Goal: Transaction & Acquisition: Purchase product/service

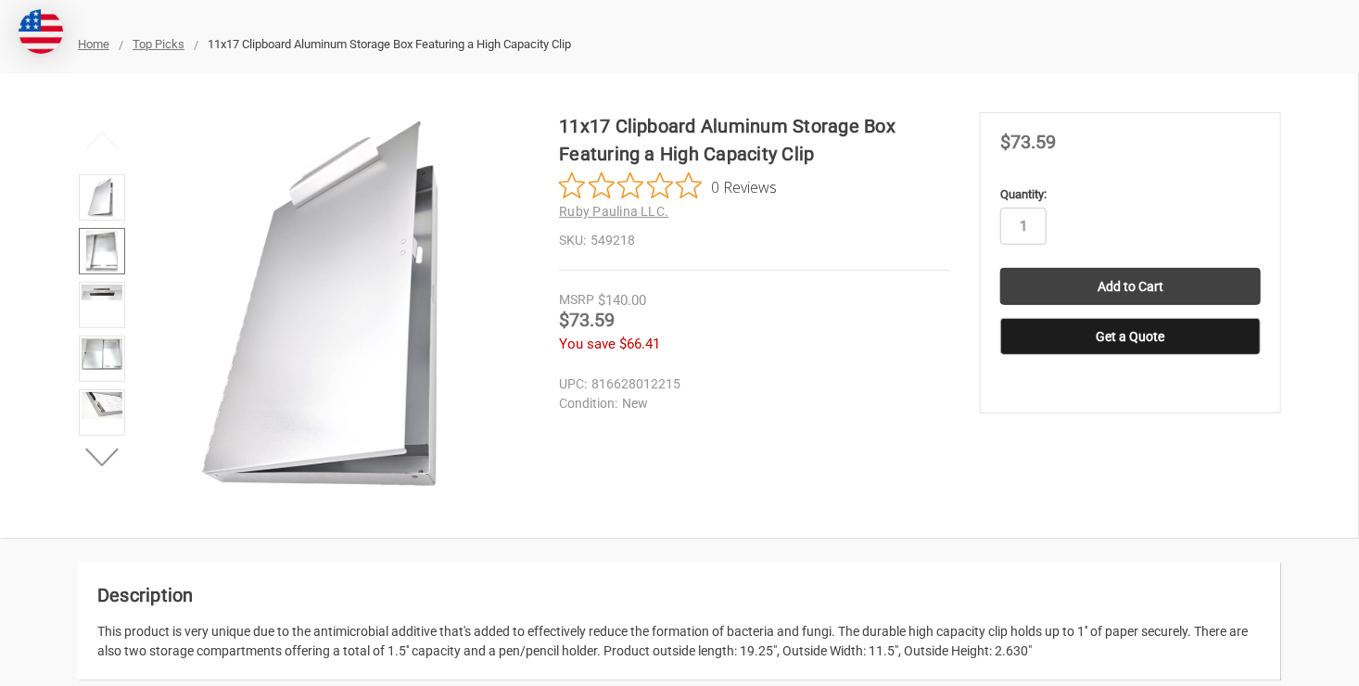
click at [104, 241] on img at bounding box center [102, 251] width 32 height 41
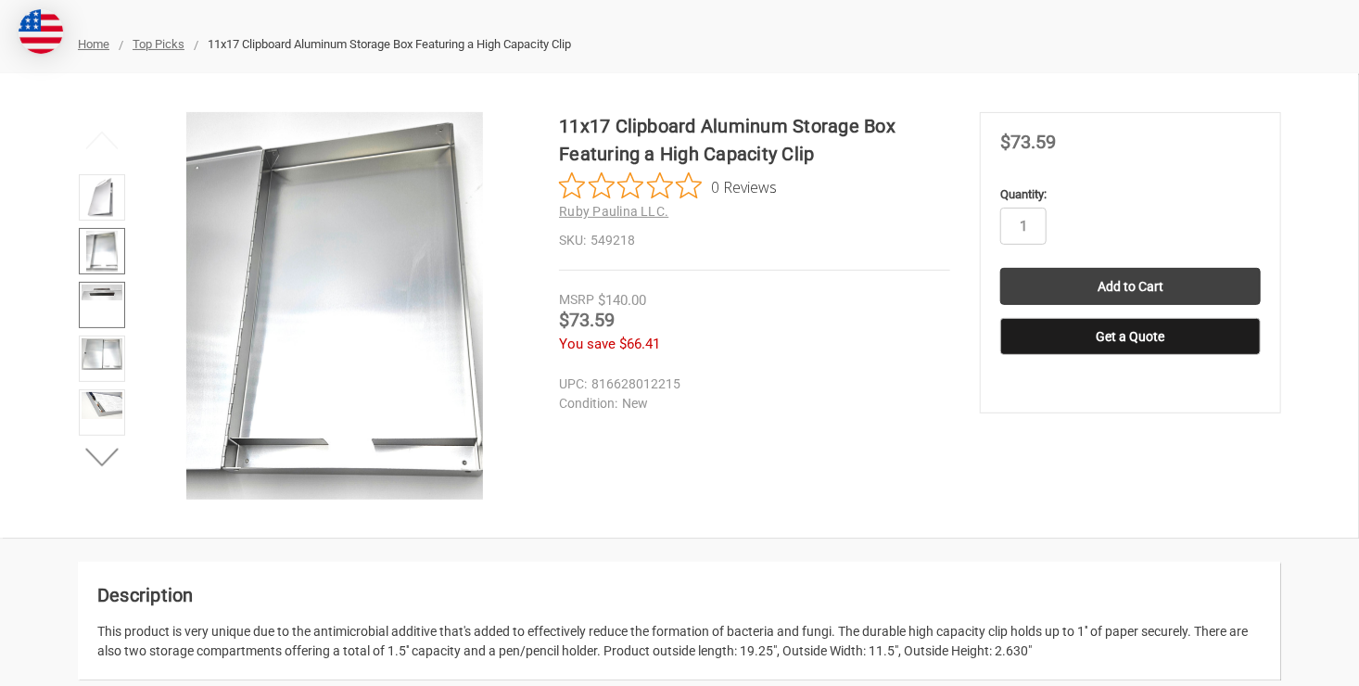
click at [101, 302] on link at bounding box center [102, 305] width 46 height 46
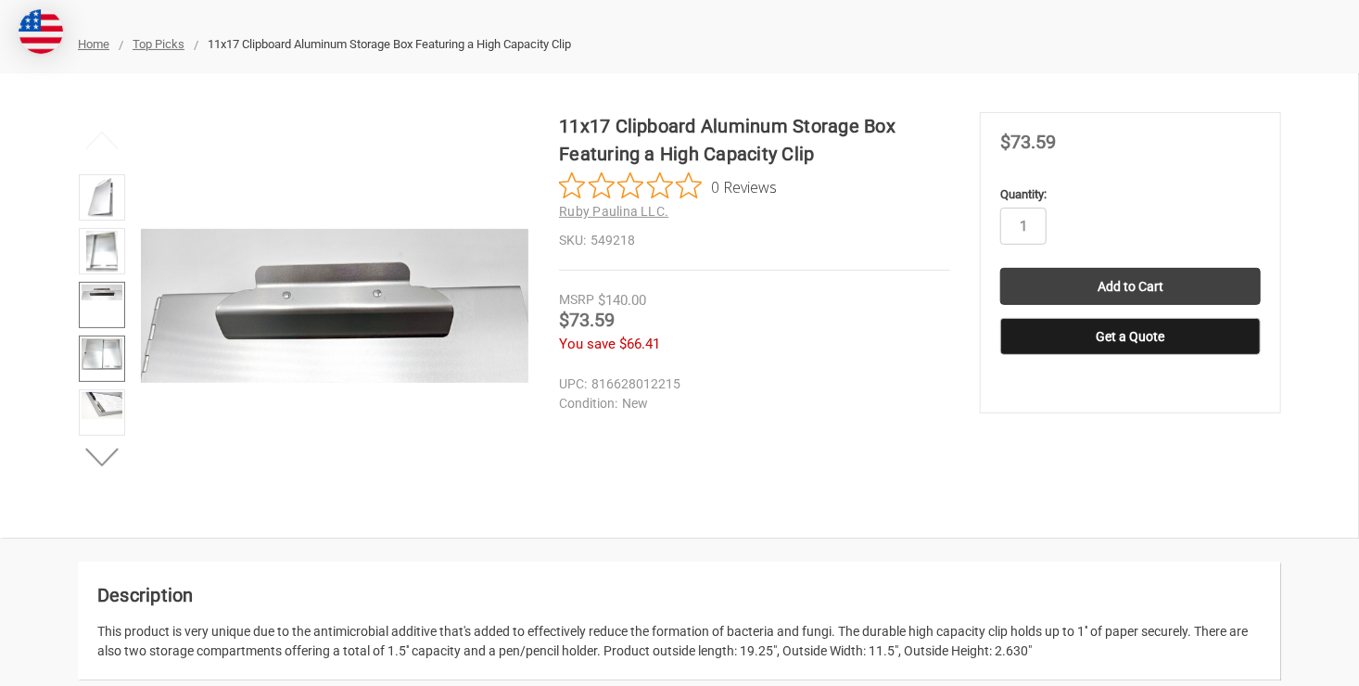
click at [105, 358] on img at bounding box center [102, 354] width 41 height 32
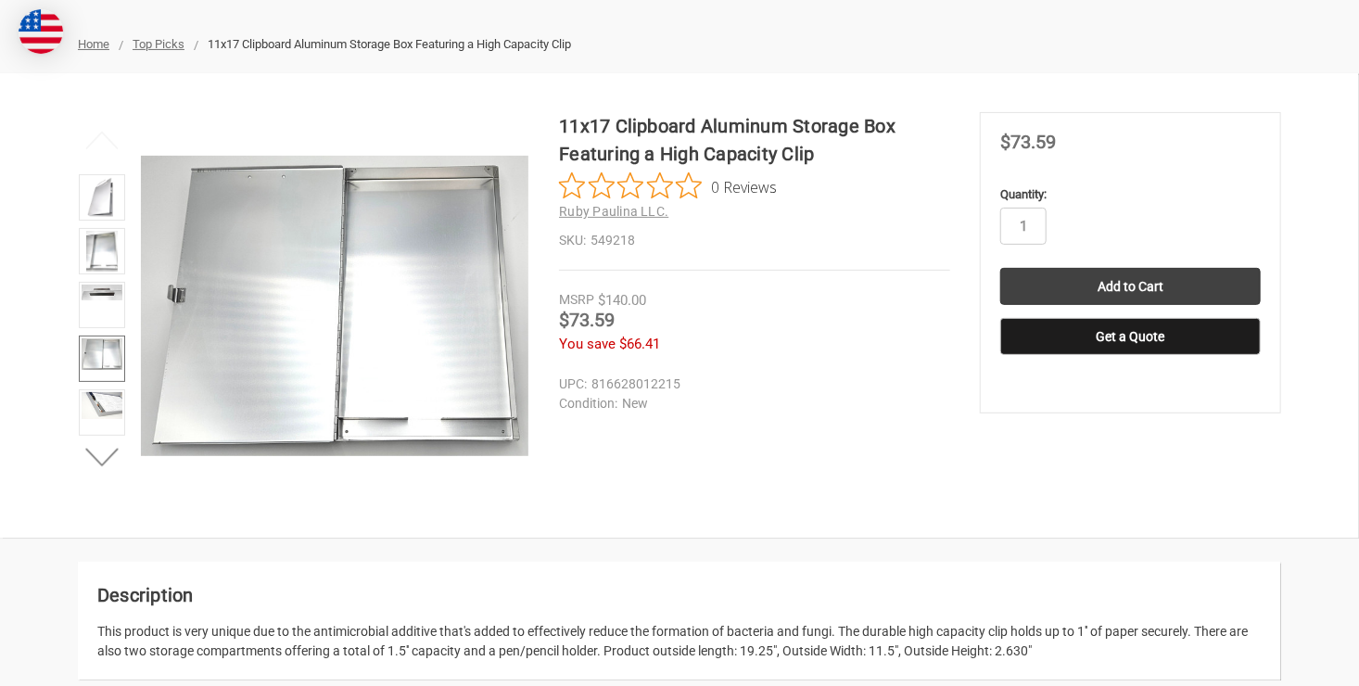
click at [105, 358] on img at bounding box center [102, 354] width 41 height 32
click at [107, 415] on img at bounding box center [102, 406] width 41 height 28
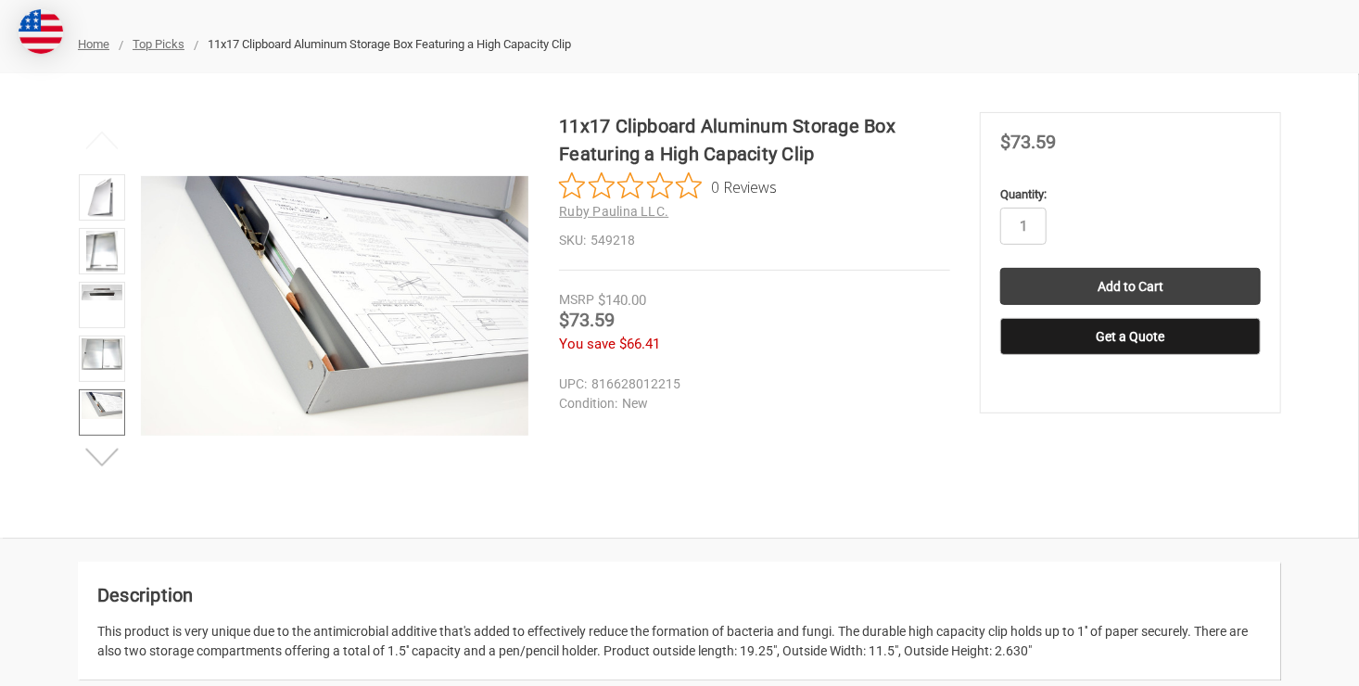
click at [104, 456] on button "Next" at bounding box center [102, 458] width 57 height 37
click at [98, 405] on img at bounding box center [102, 407] width 41 height 28
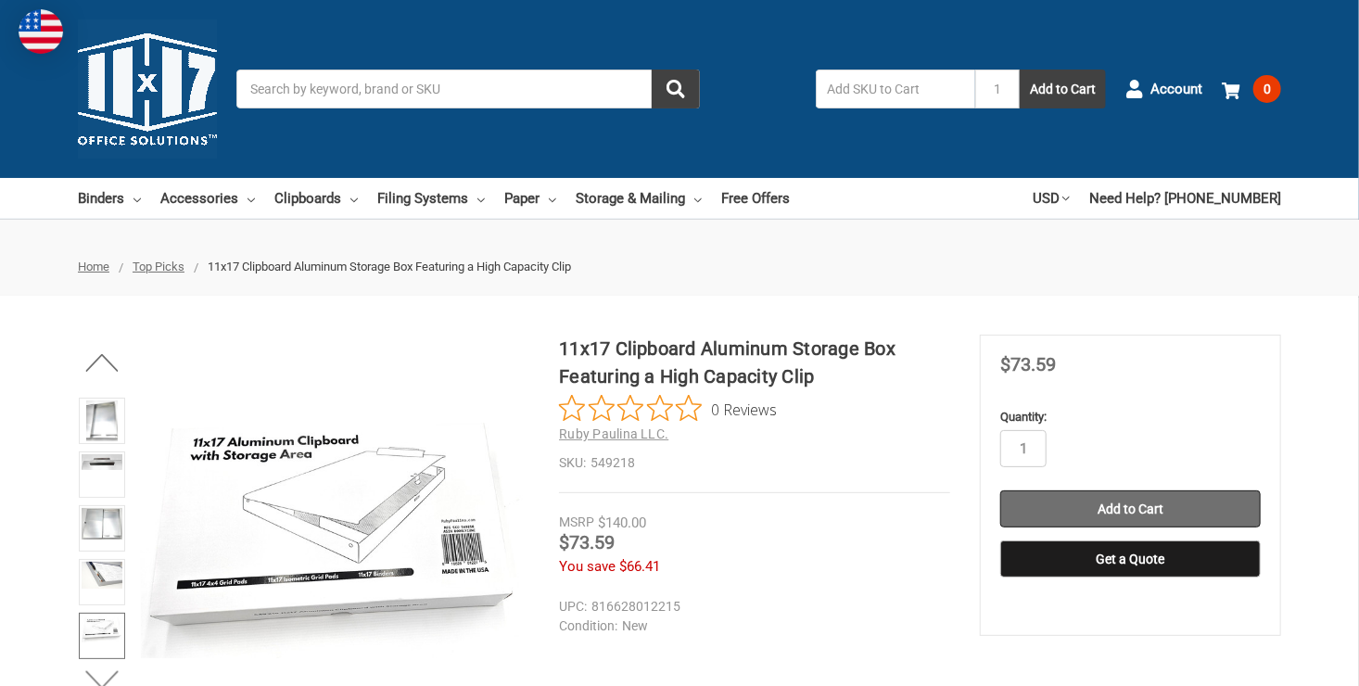
click at [1159, 521] on input "Add to Cart" at bounding box center [1131, 509] width 261 height 37
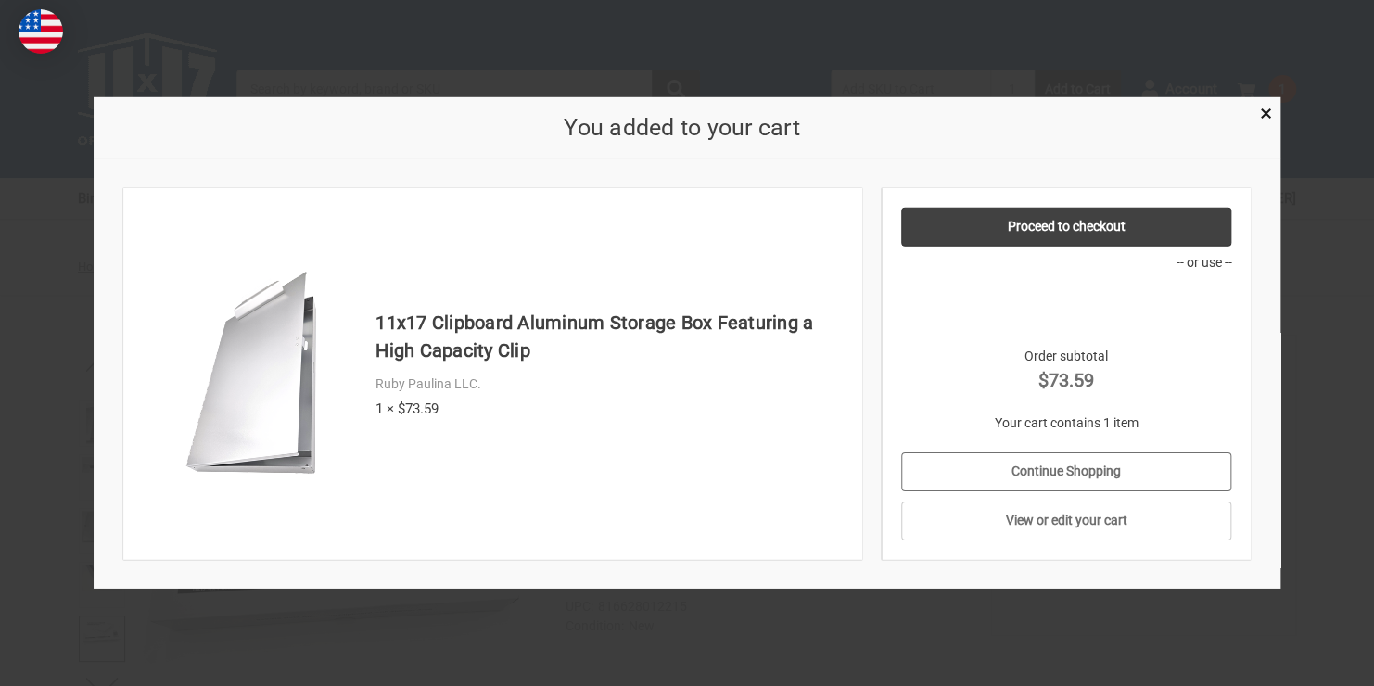
click at [1108, 472] on link "Continue Shopping" at bounding box center [1066, 472] width 331 height 39
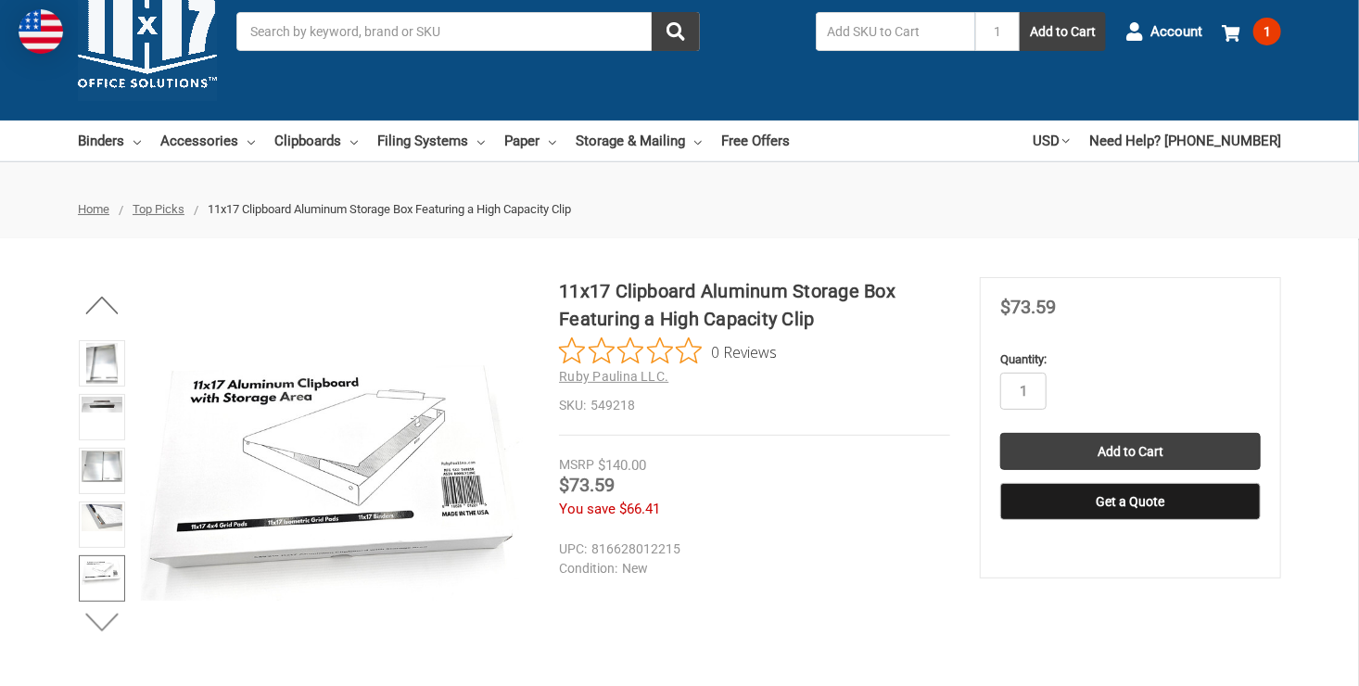
scroll to position [74, 0]
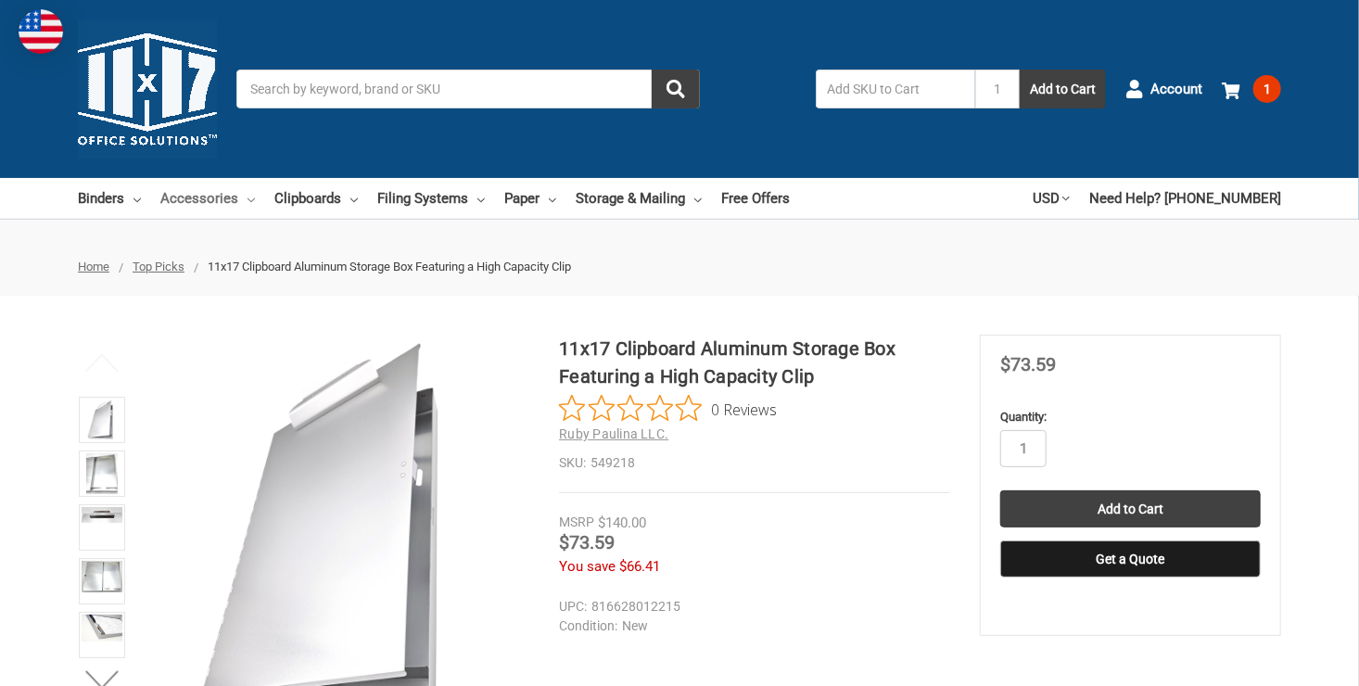
click at [208, 198] on link "Accessories" at bounding box center [207, 198] width 95 height 41
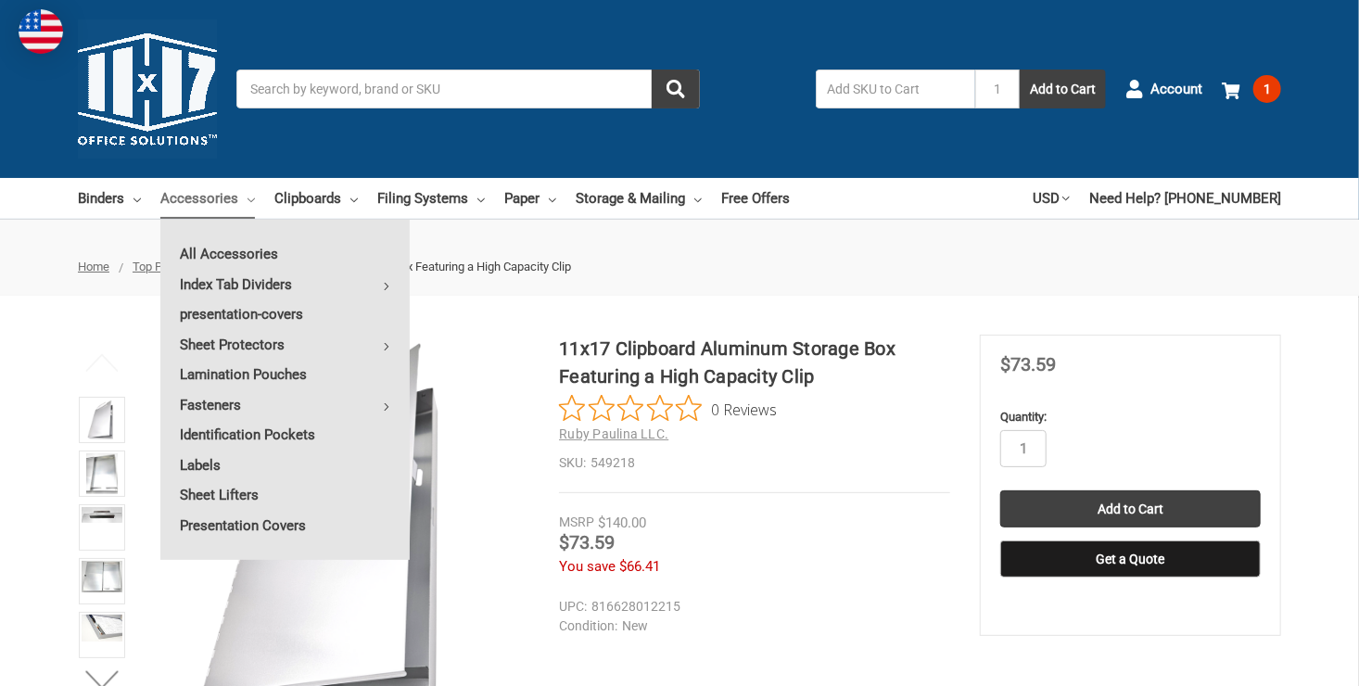
click at [769, 287] on ul "Home Top Picks 11x17 Clipboard Aluminum Storage Box Featuring a High Capacity C…" at bounding box center [679, 266] width 1359 height 57
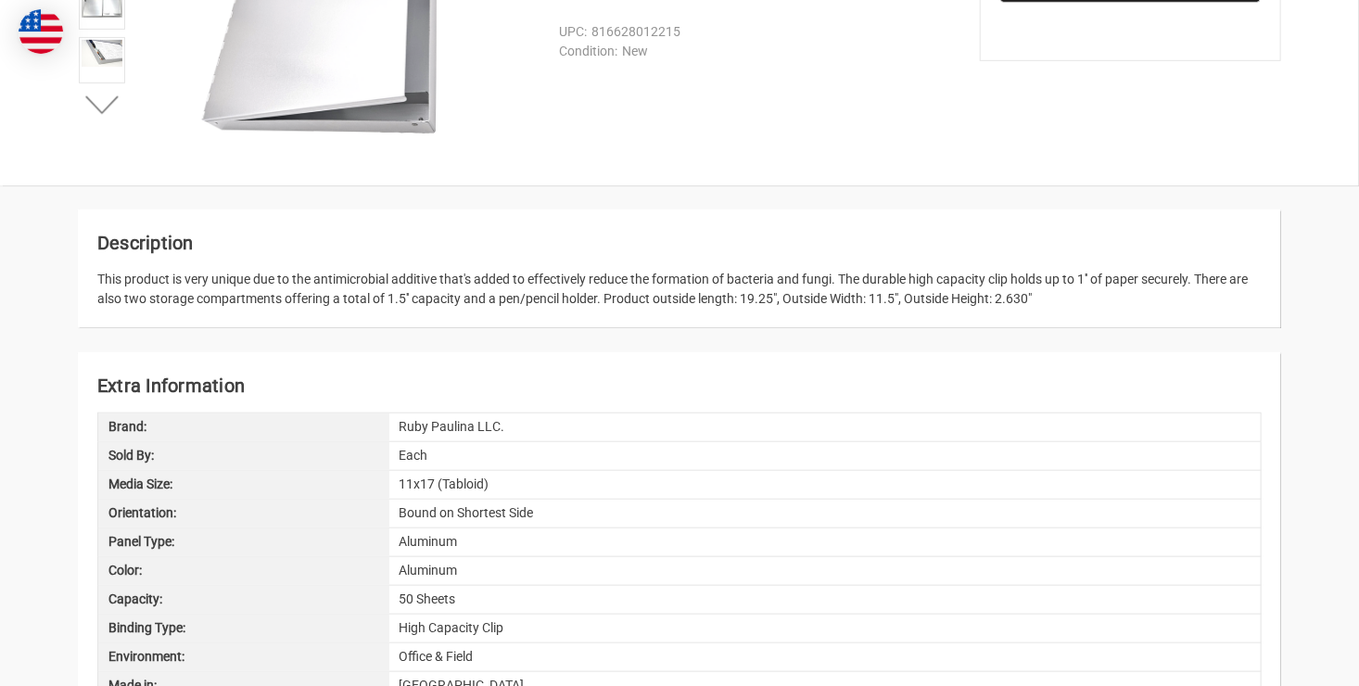
scroll to position [580, 0]
